Goal: Navigation & Orientation: Find specific page/section

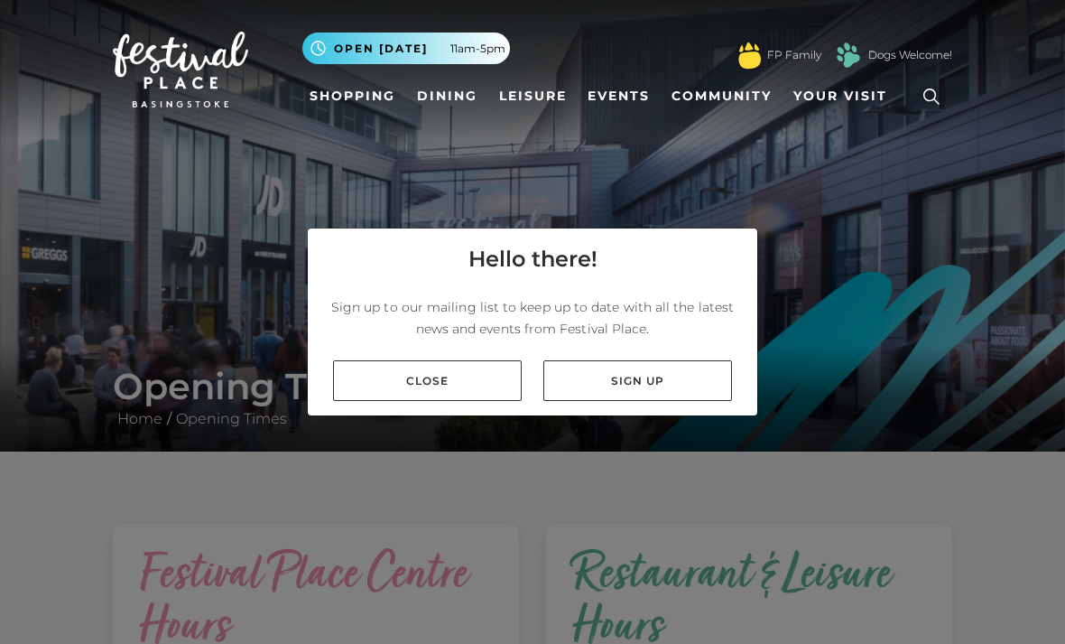
click at [418, 401] on link "Close" at bounding box center [427, 380] width 189 height 41
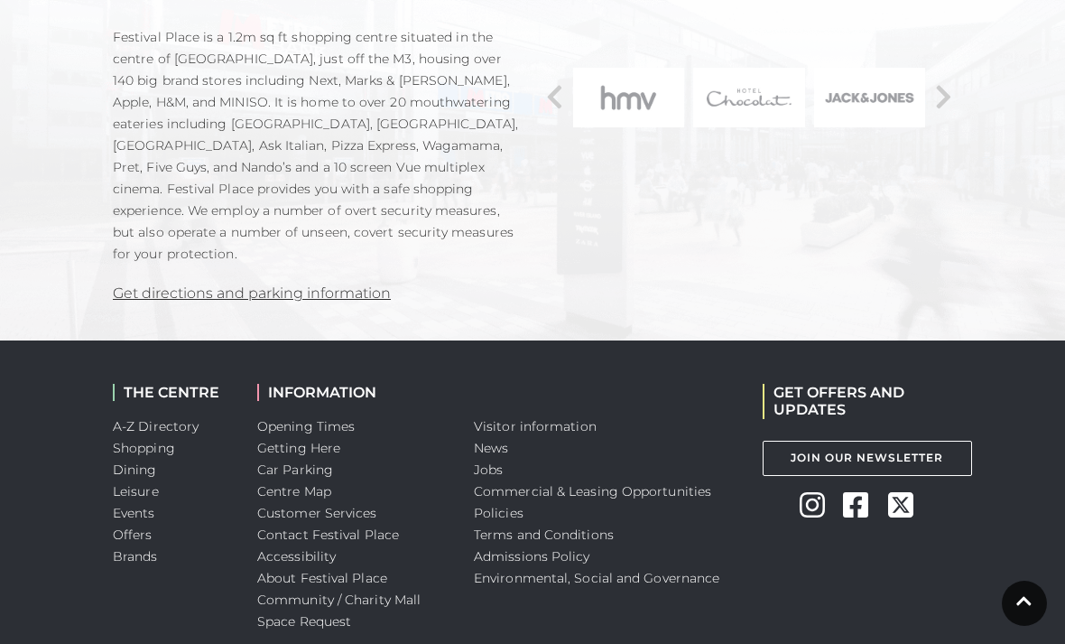
scroll to position [1460, 0]
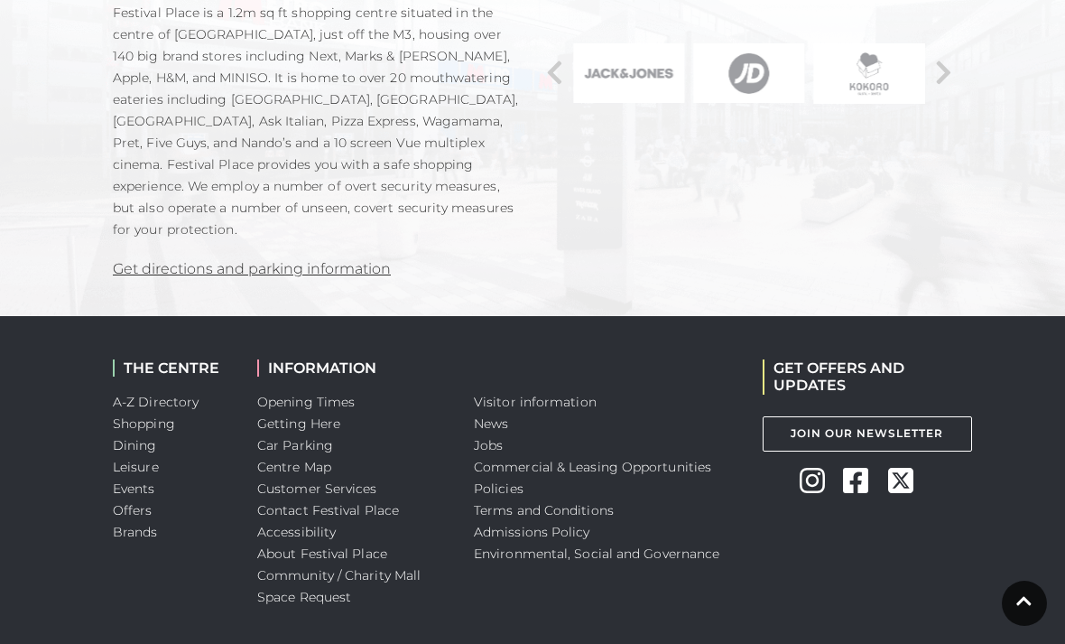
click at [307, 437] on link "Car Parking" at bounding box center [295, 445] width 76 height 16
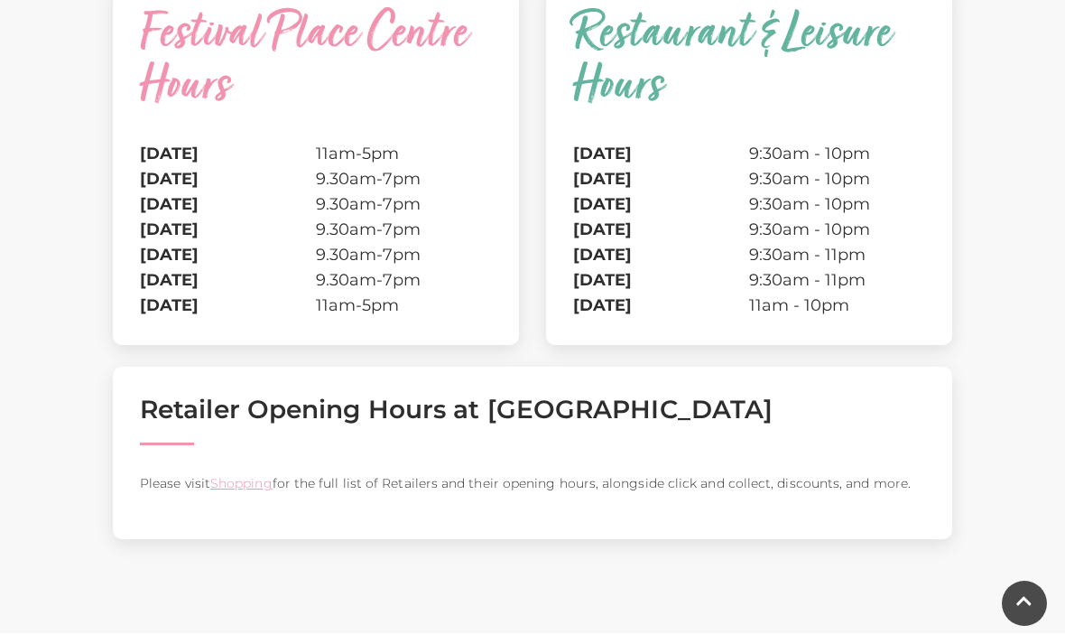
scroll to position [539, 0]
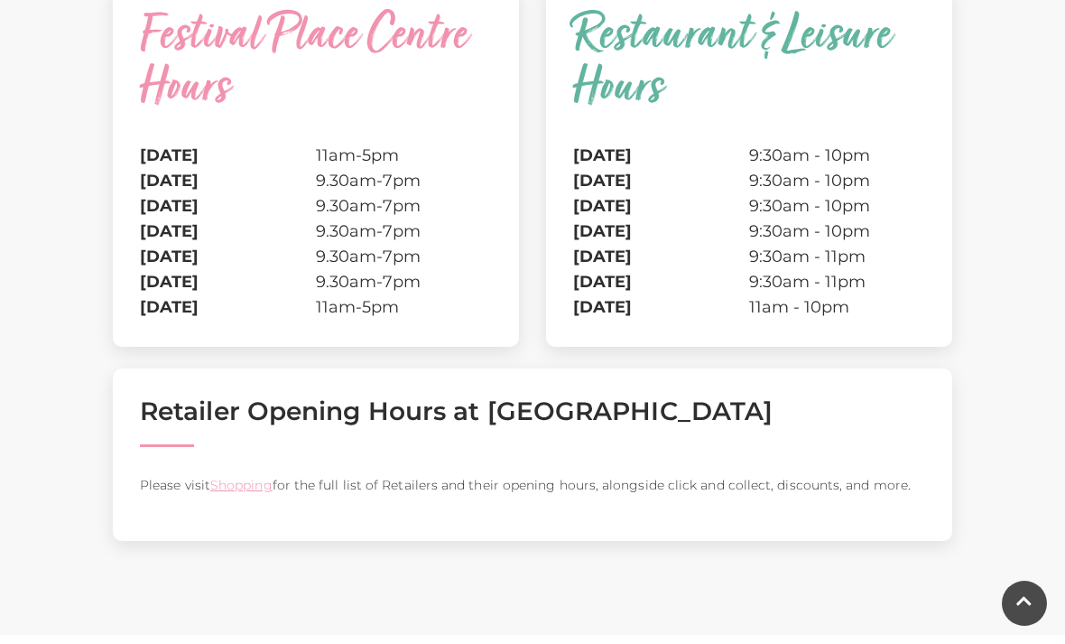
click at [257, 488] on link "Shopping" at bounding box center [241, 485] width 62 height 16
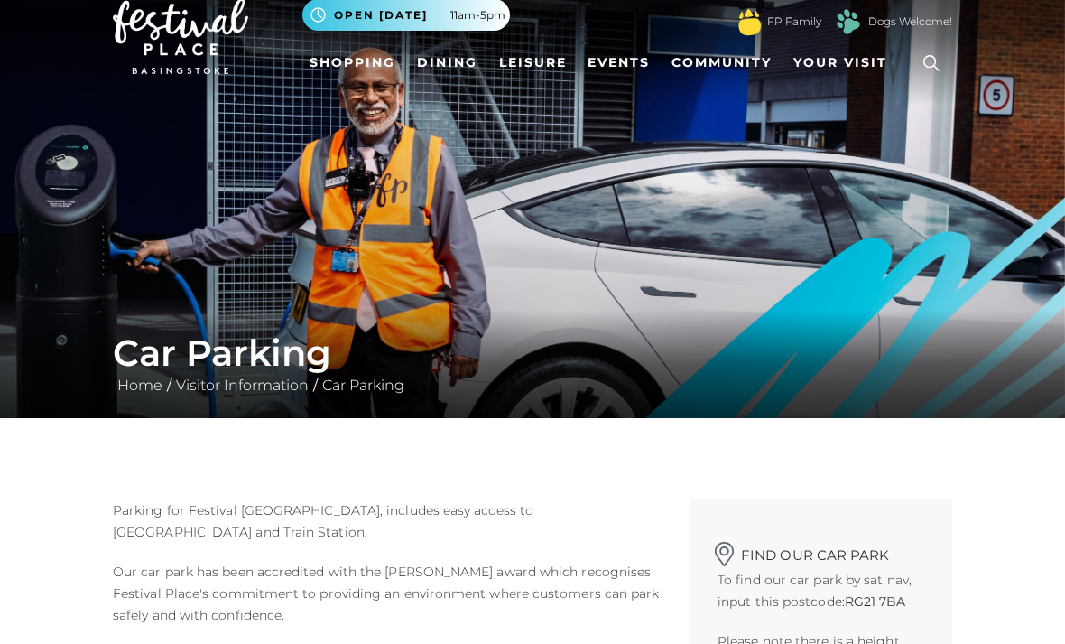
scroll to position [33, 0]
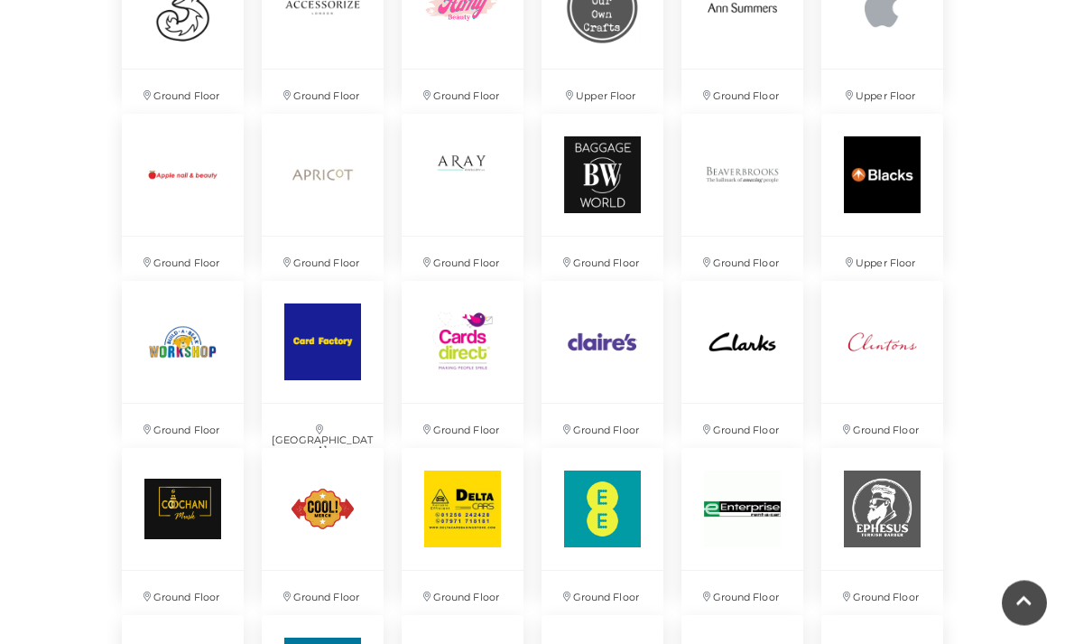
scroll to position [1456, 0]
click at [332, 179] on img at bounding box center [323, 175] width 122 height 122
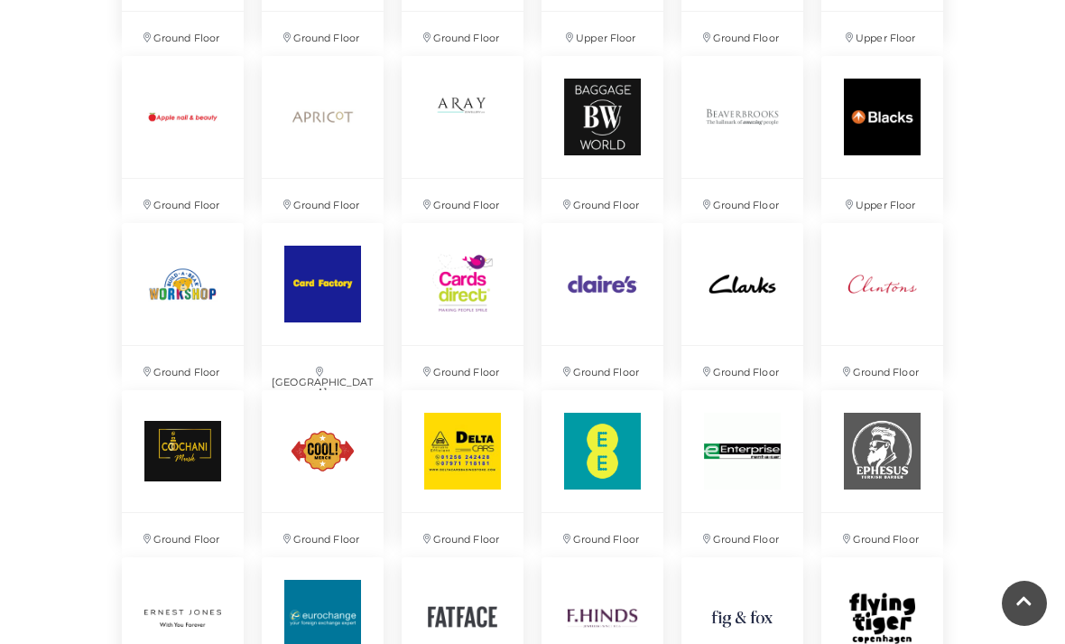
click at [476, 315] on img at bounding box center [463, 284] width 122 height 122
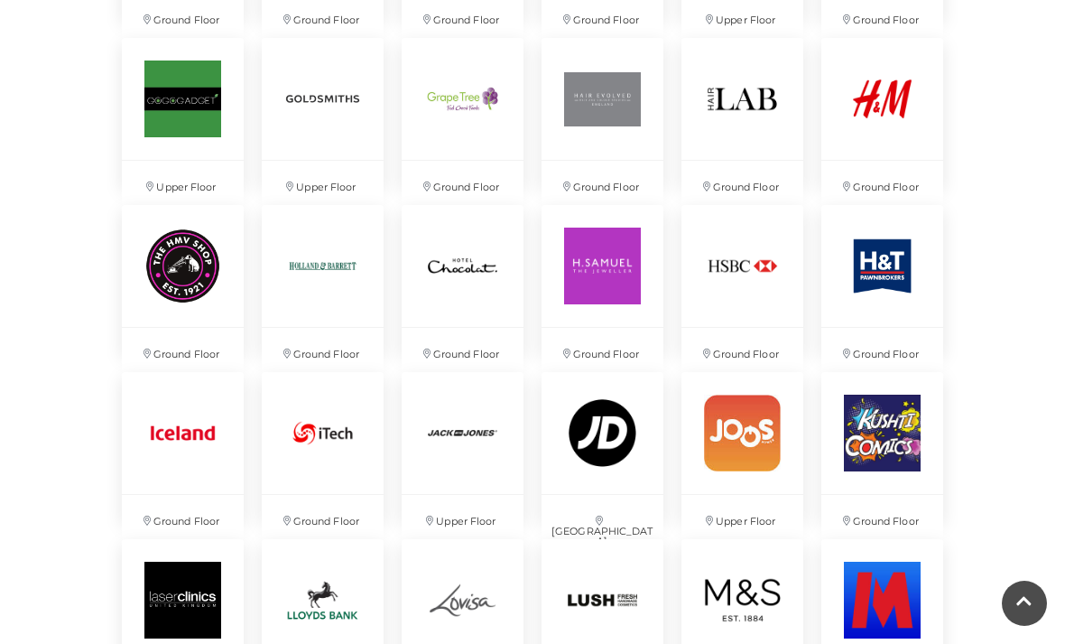
scroll to position [2201, 0]
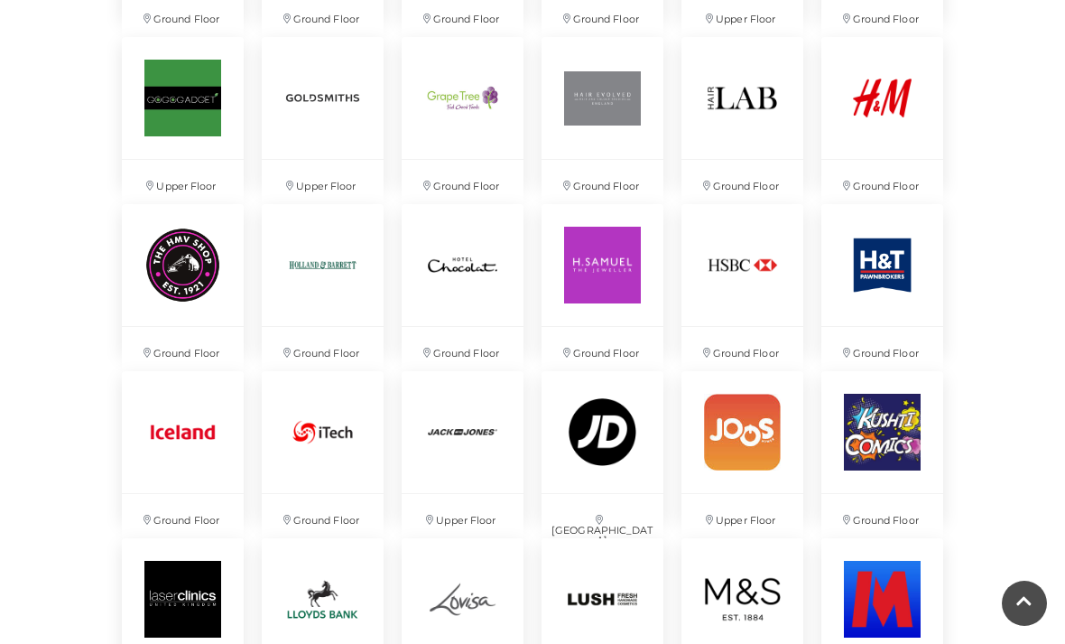
click at [751, 285] on img at bounding box center [743, 265] width 122 height 122
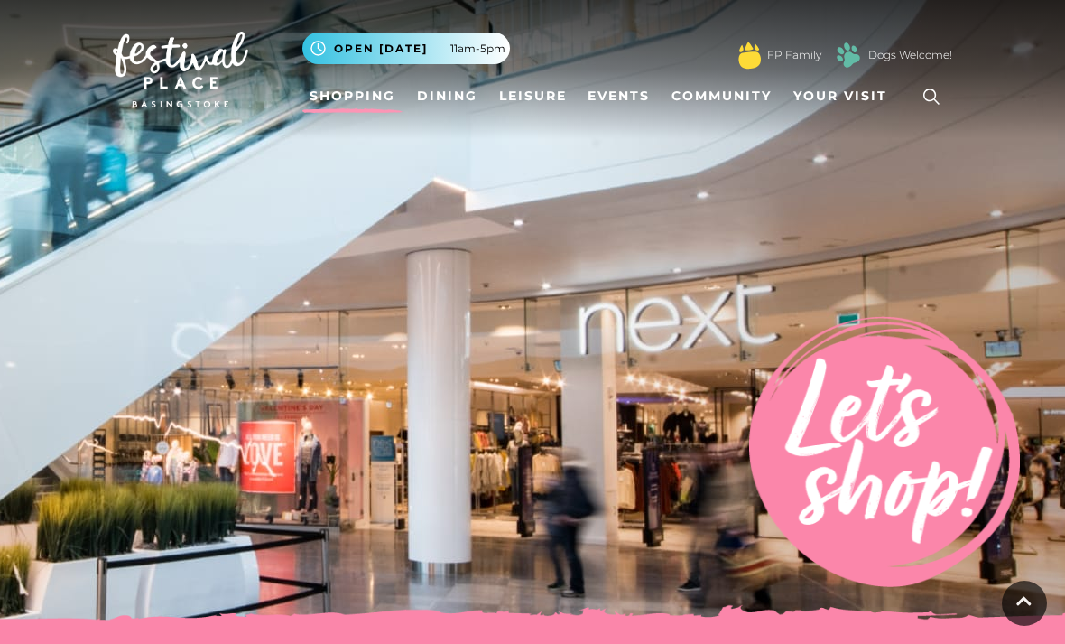
scroll to position [2259, 0]
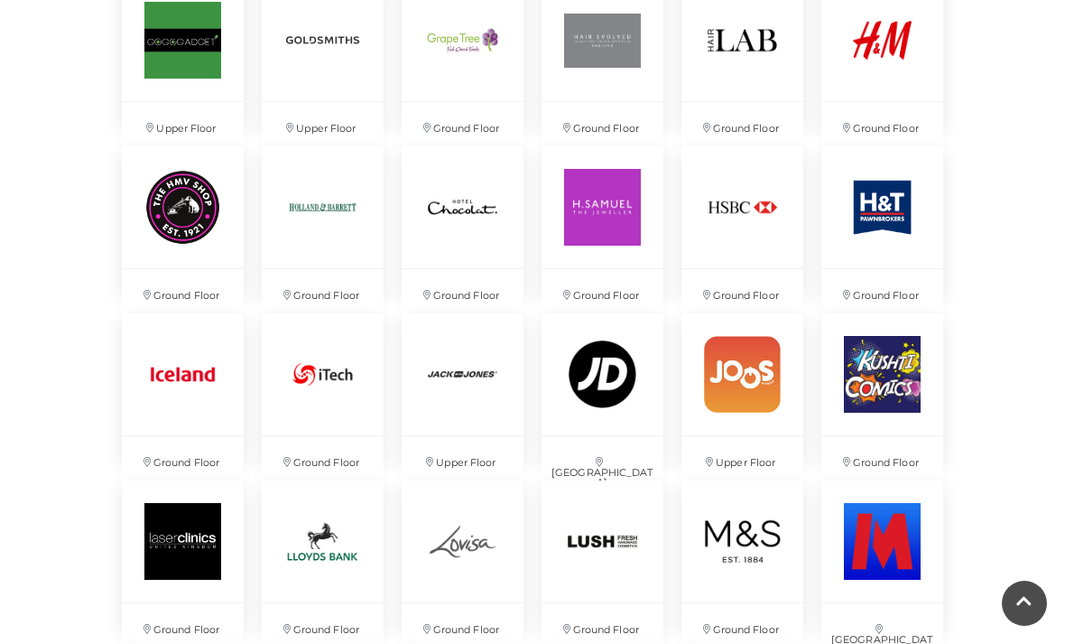
click at [759, 550] on img at bounding box center [743, 541] width 122 height 122
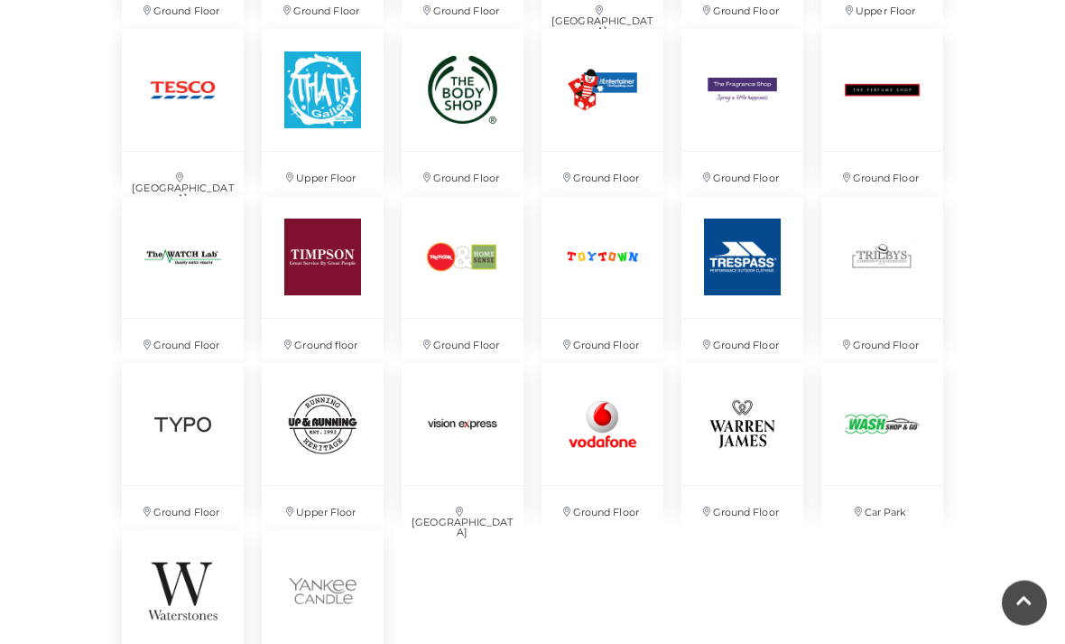
scroll to position [3877, 0]
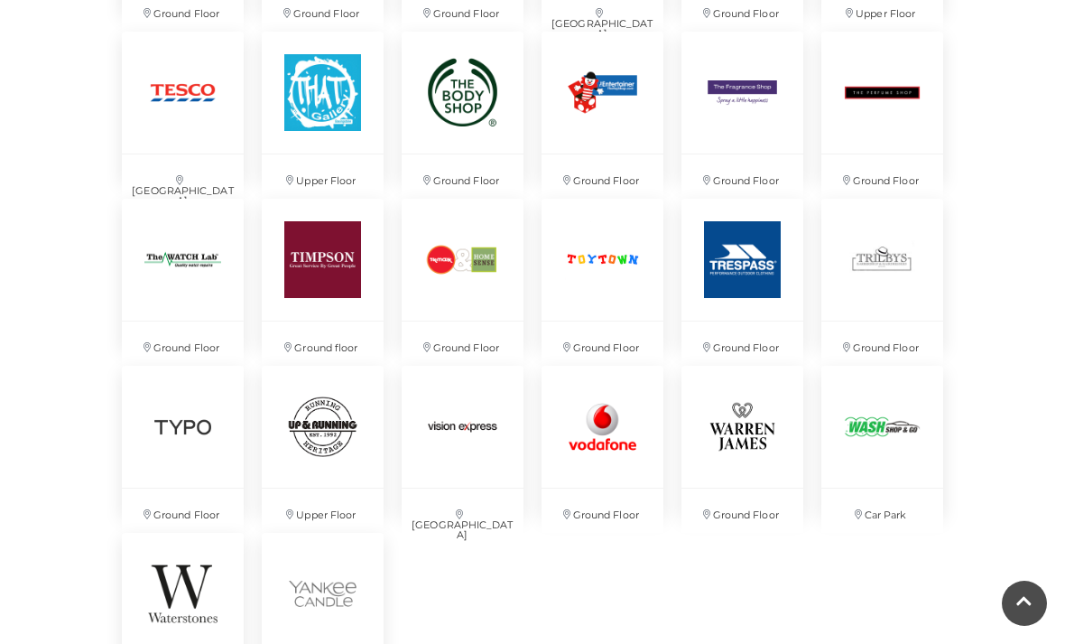
click at [614, 434] on img at bounding box center [603, 427] width 122 height 122
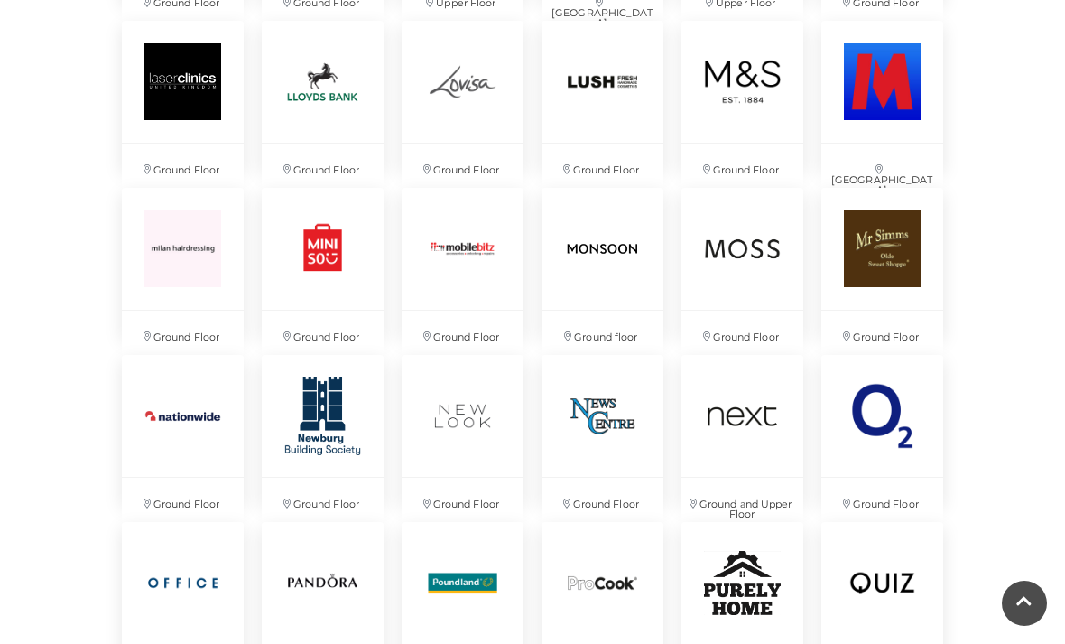
scroll to position [2720, 0]
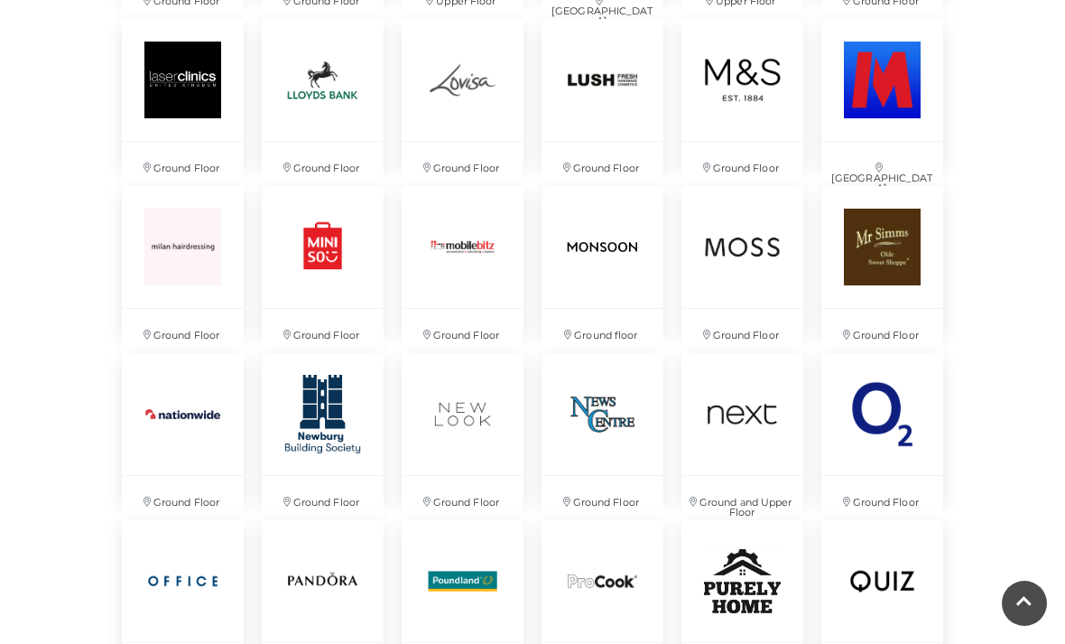
click at [462, 571] on img at bounding box center [463, 581] width 122 height 122
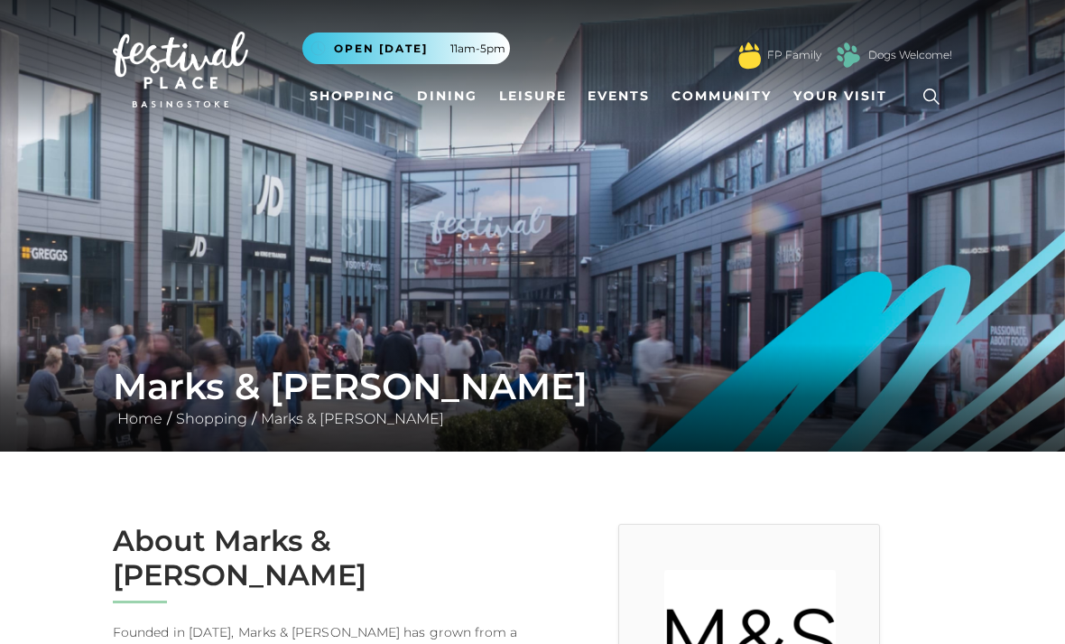
click at [409, 54] on span "Open [DATE]" at bounding box center [381, 49] width 94 height 16
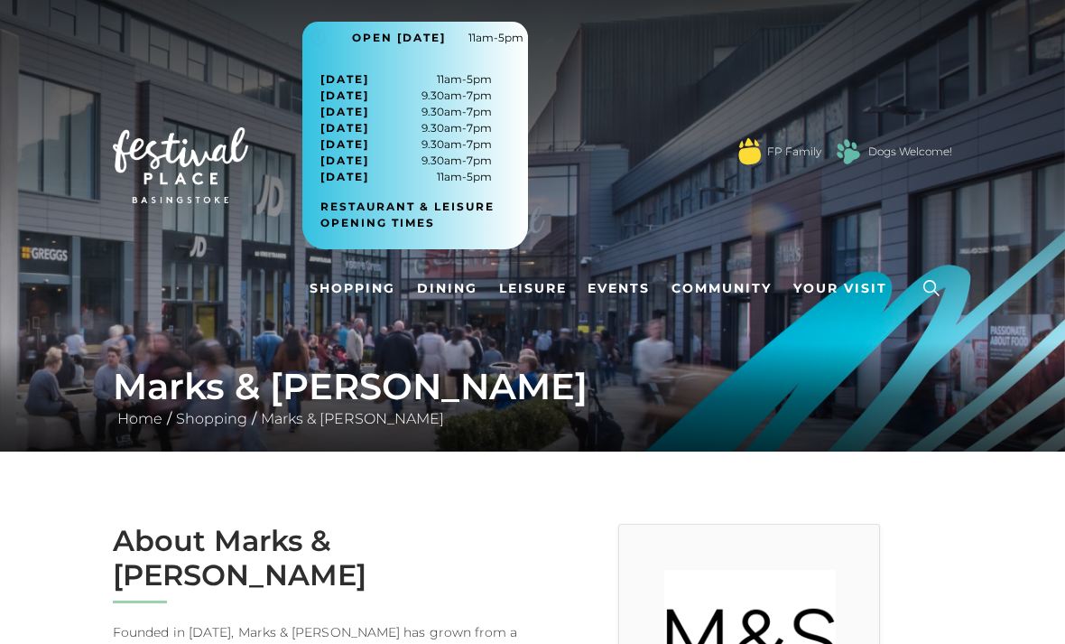
click at [440, 89] on span "Tuesday 9.30am-7pm" at bounding box center [406, 96] width 172 height 16
click at [399, 36] on span "Open [DATE]" at bounding box center [399, 38] width 94 height 16
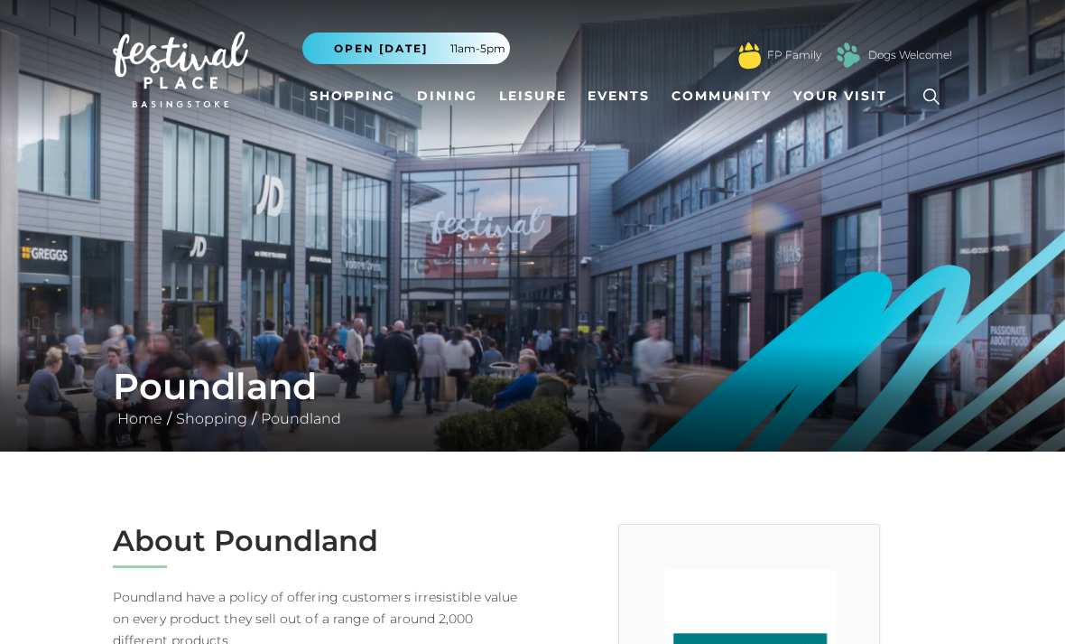
click at [841, 97] on span "Your Visit" at bounding box center [841, 96] width 94 height 19
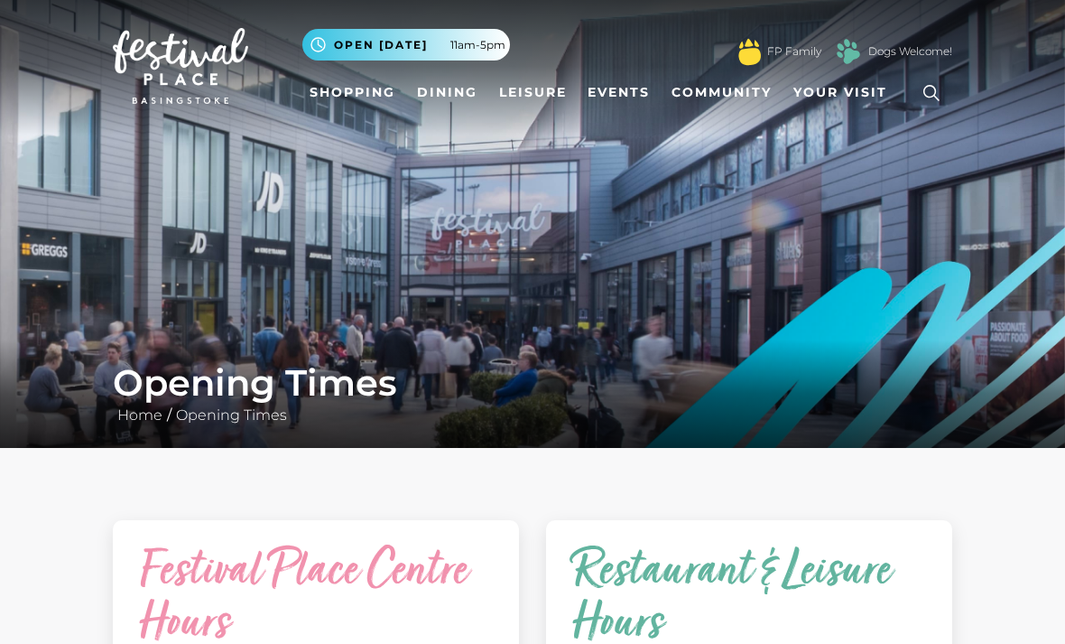
scroll to position [4, 0]
